Goal: Communication & Community: Answer question/provide support

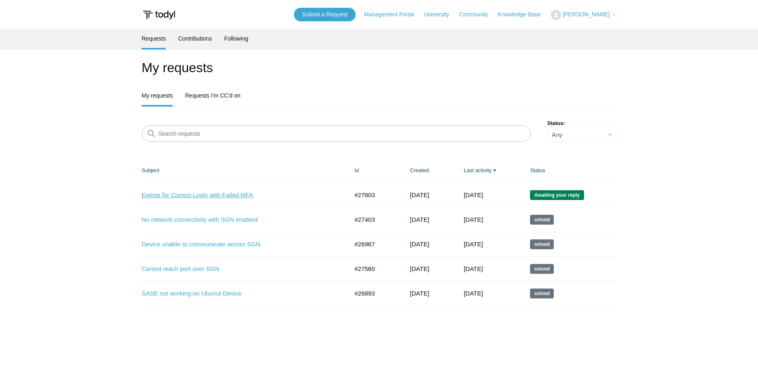
click at [211, 192] on link "Events for Correct Login with Failed MFA" at bounding box center [239, 194] width 194 height 9
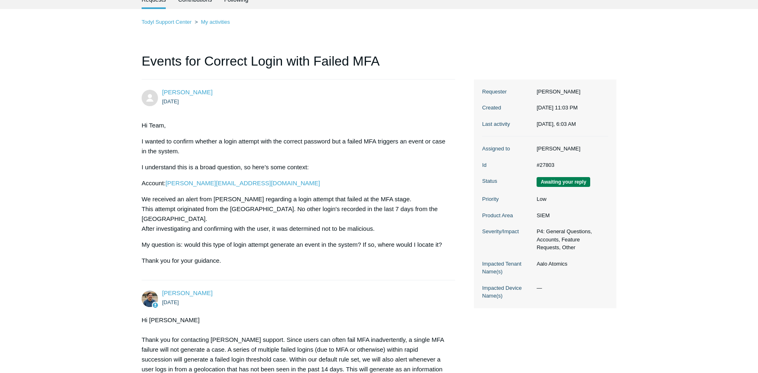
scroll to position [228, 0]
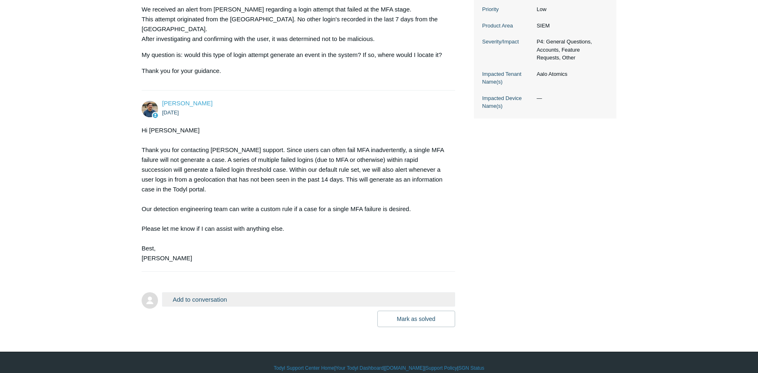
click at [312, 292] on button "Add to conversation" at bounding box center [308, 299] width 293 height 14
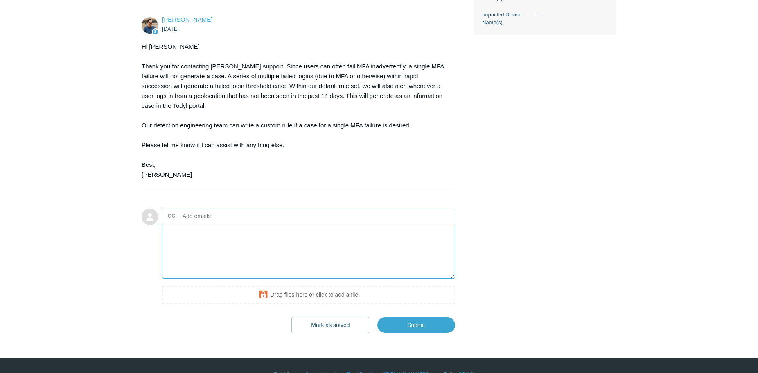
scroll to position [314, 0]
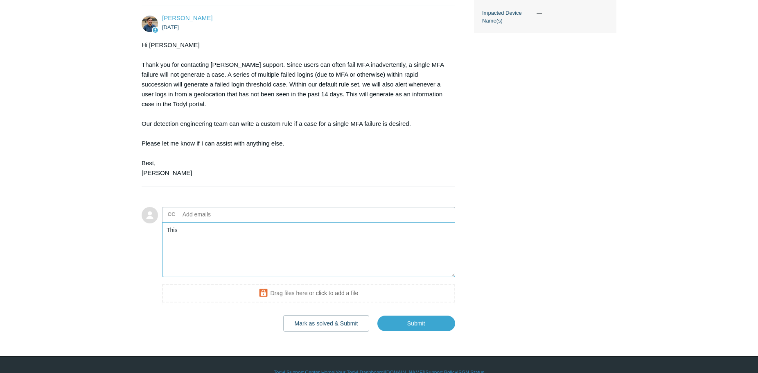
type textarea "This"
drag, startPoint x: 356, startPoint y: 233, endPoint x: 283, endPoint y: 239, distance: 72.7
click at [283, 239] on textarea "This makes sense. No custom rule is necessary at this time, I just happened to …" at bounding box center [308, 249] width 293 height 55
click at [281, 233] on textarea "This makes sense. No custom rule is necessary at this time, I just happened to …" at bounding box center [308, 249] width 293 height 55
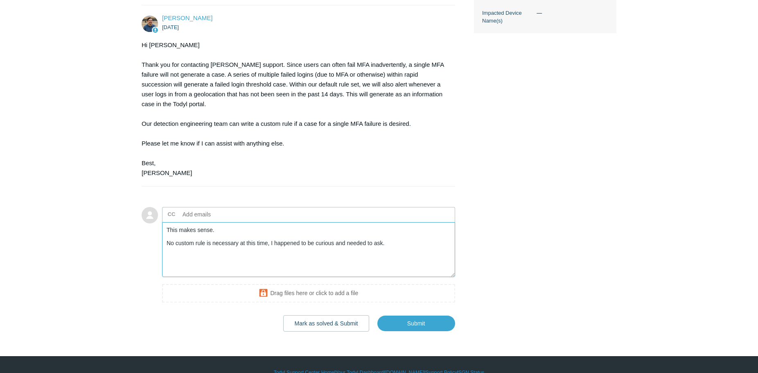
click at [387, 231] on textarea "This makes sense. No custom rule is necessary at this time, I happened to be cu…" at bounding box center [308, 249] width 293 height 55
type textarea "This makes sense. No custom rule is necessary at this time, I happened to be cu…"
click at [333, 315] on button "Mark as solved & Submit" at bounding box center [326, 323] width 86 height 16
click at [318, 315] on button "Mark as solved & Submit" at bounding box center [326, 323] width 86 height 16
click at [290, 248] on textarea "This makes sense. No custom rule is necessary at this time, I happened to be cu…" at bounding box center [308, 249] width 293 height 55
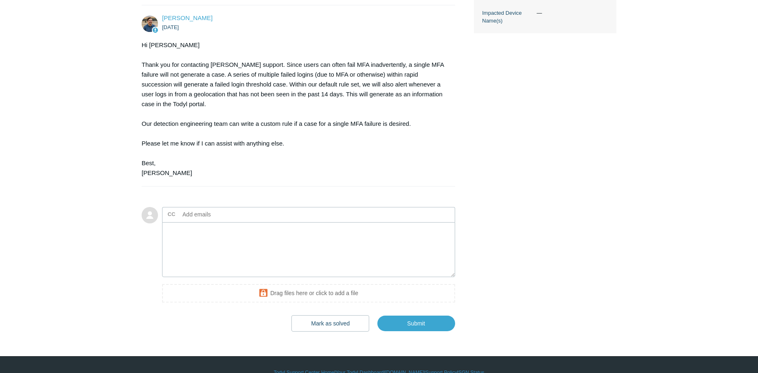
click at [409, 67] on div "Hi Cody Thank you for contacting Todyl support. Since users can often fail MFA …" at bounding box center [294, 109] width 305 height 138
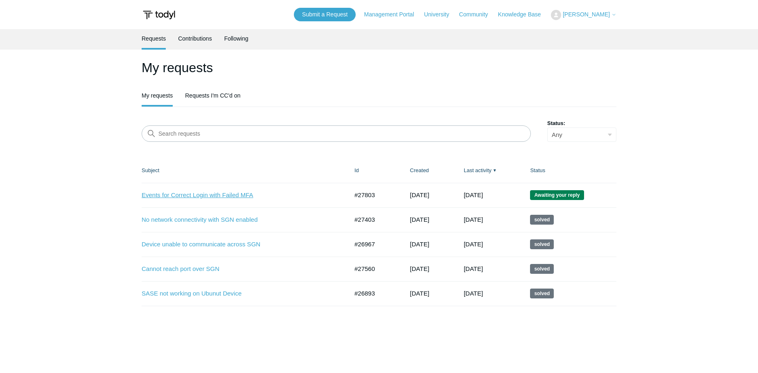
click at [212, 193] on link "Events for Correct Login with Failed MFA" at bounding box center [239, 194] width 194 height 9
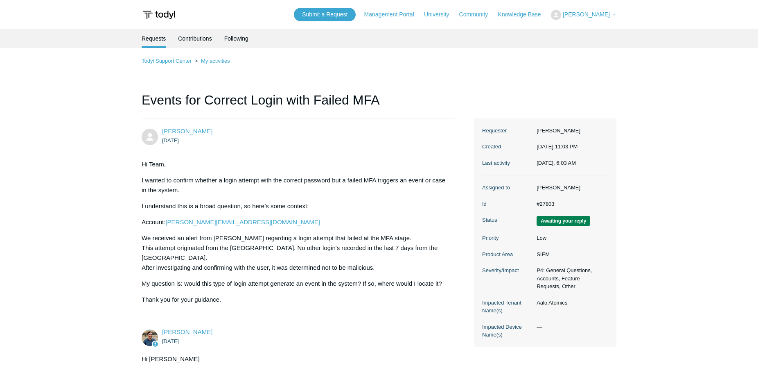
scroll to position [228, 0]
